Goal: Navigation & Orientation: Find specific page/section

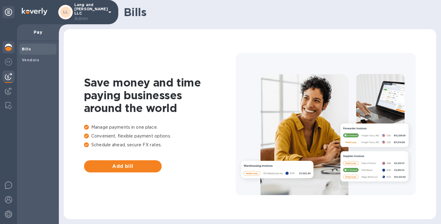
click at [8, 49] on img at bounding box center [8, 47] width 7 height 7
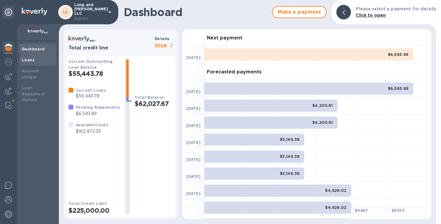
click at [35, 57] on div "Loans" at bounding box center [38, 60] width 32 height 6
